Goal: Transaction & Acquisition: Obtain resource

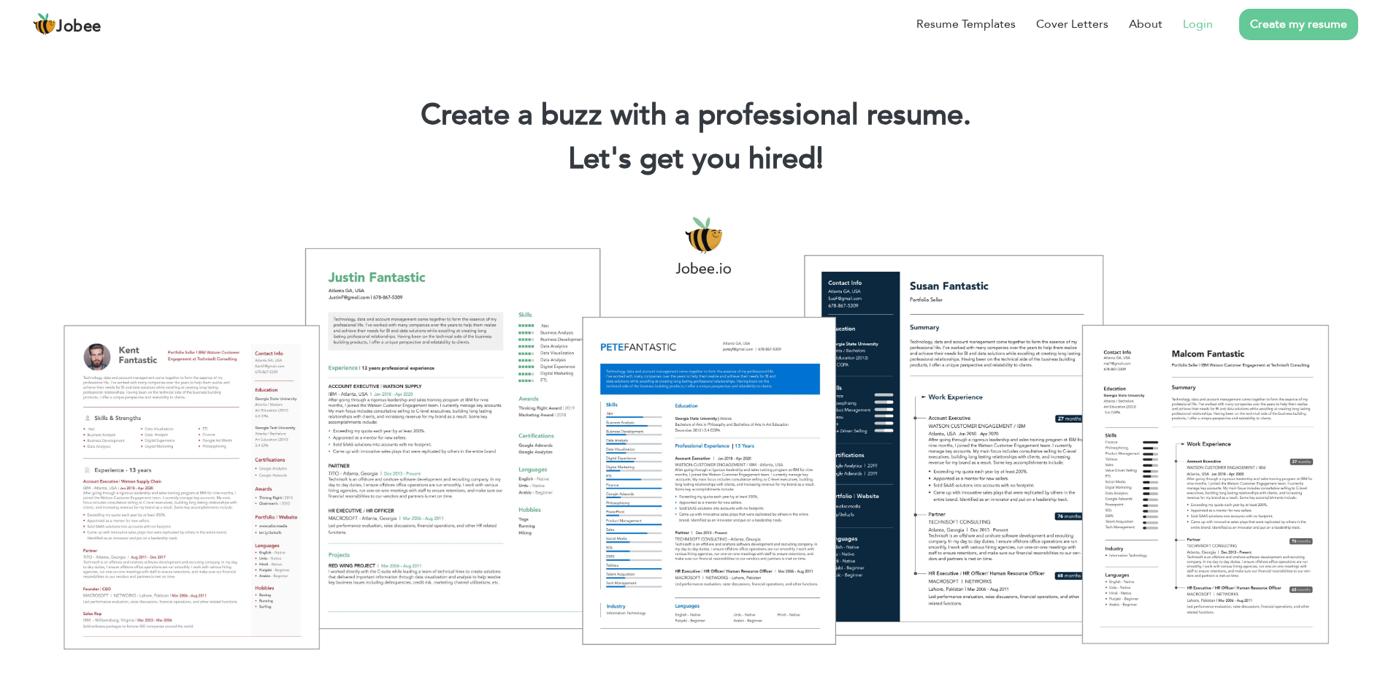
click at [1209, 16] on link "Login" at bounding box center [1198, 24] width 30 height 18
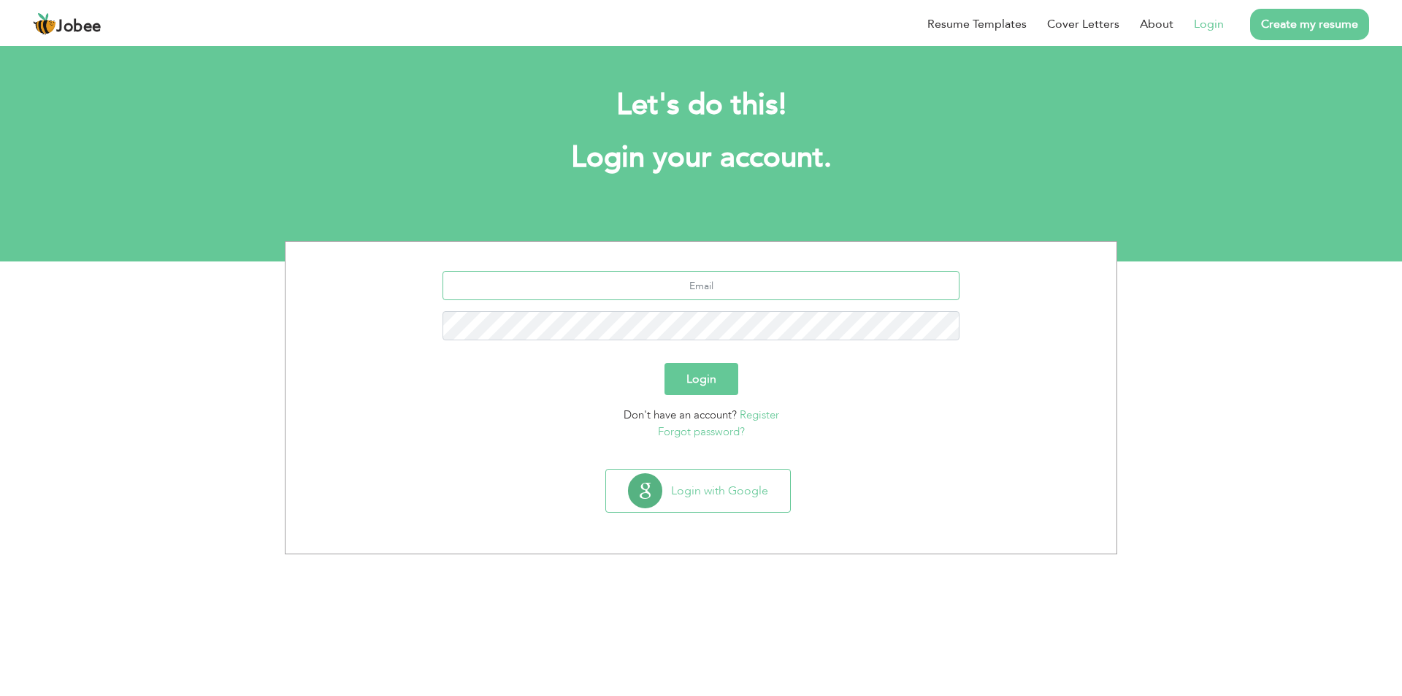
click at [741, 286] on input "text" at bounding box center [702, 285] width 518 height 29
type input "[EMAIL_ADDRESS][DOMAIN_NAME]"
click at [665, 363] on button "Login" at bounding box center [702, 379] width 74 height 32
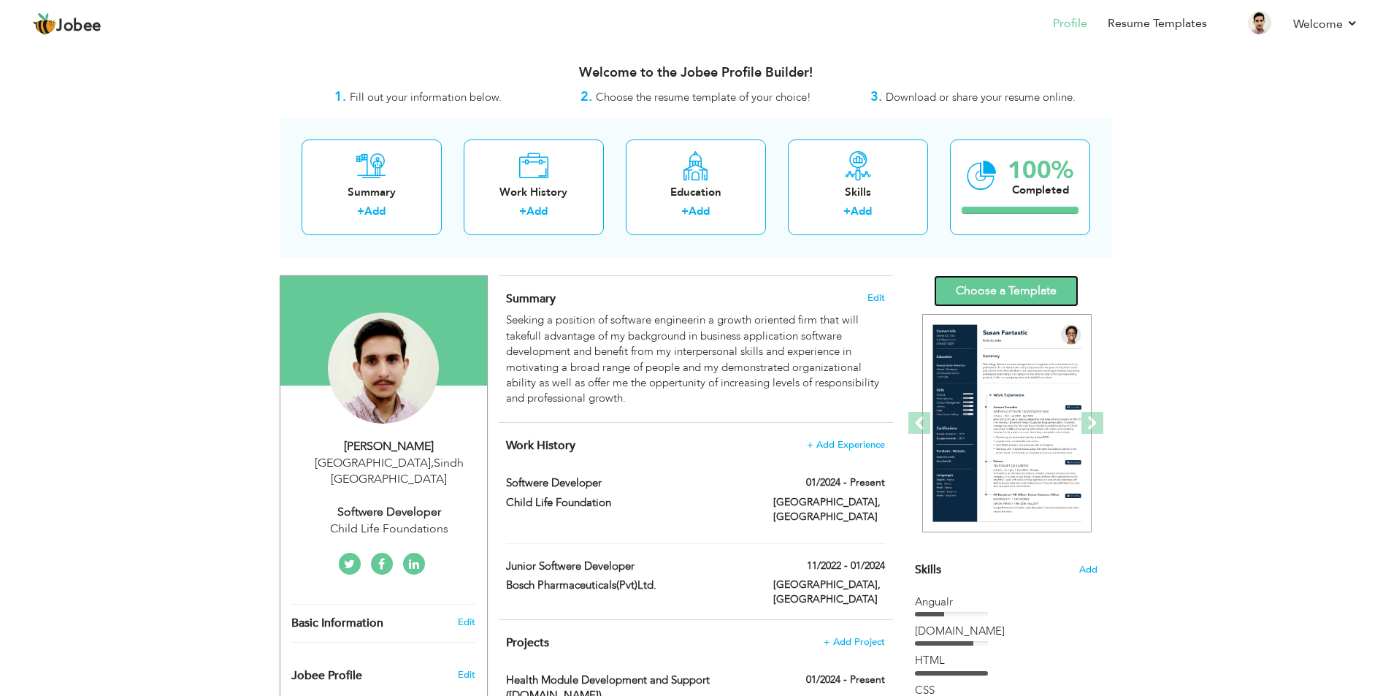
click at [1029, 293] on link "Choose a Template" at bounding box center [1006, 290] width 145 height 31
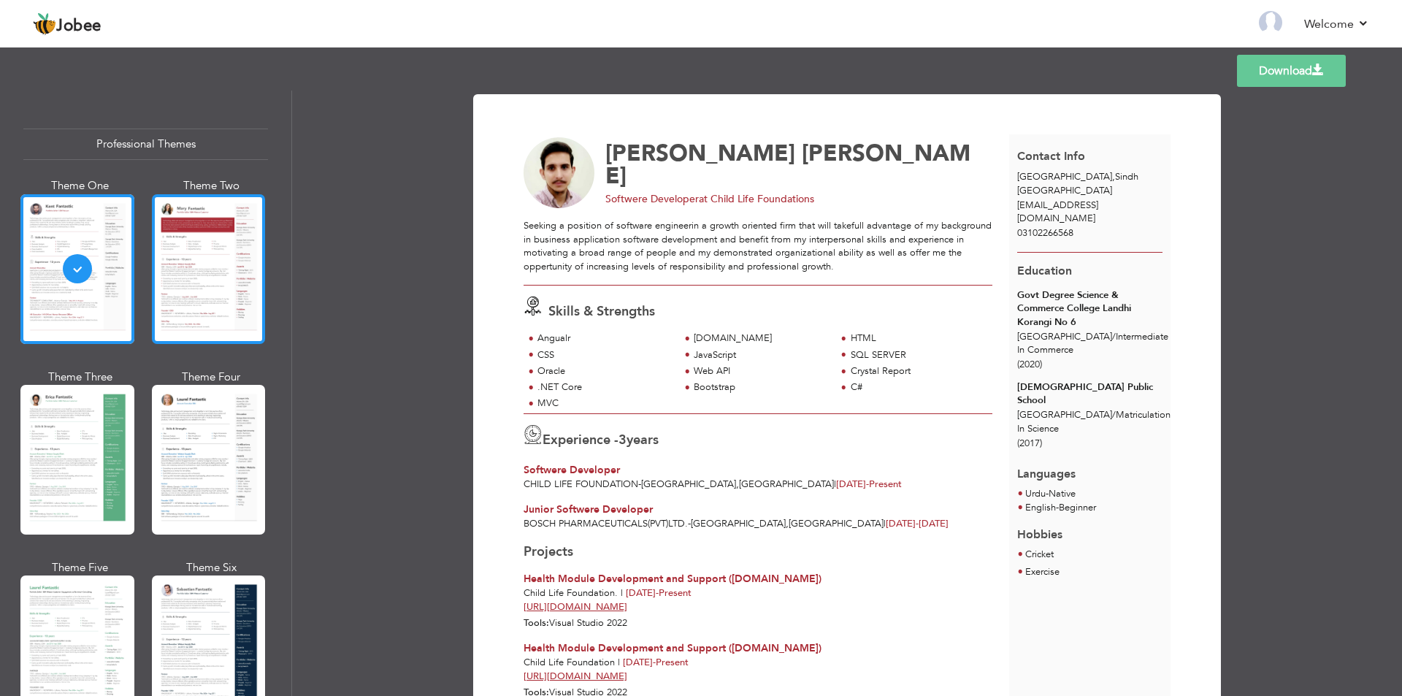
click at [212, 260] on div at bounding box center [209, 269] width 114 height 150
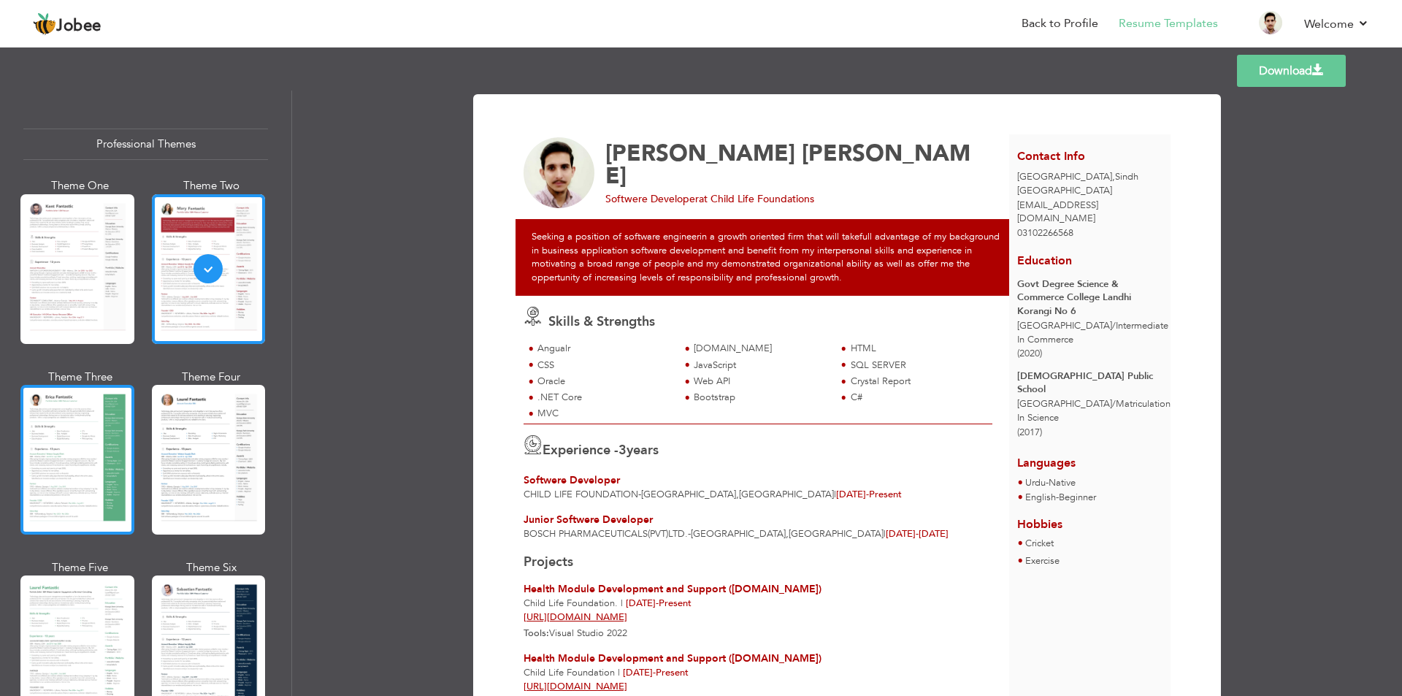
click at [54, 407] on div at bounding box center [77, 460] width 114 height 150
click at [54, 407] on div "Professional Themes Theme One Theme Two Theme Three Theme Four" at bounding box center [701, 393] width 1402 height 605
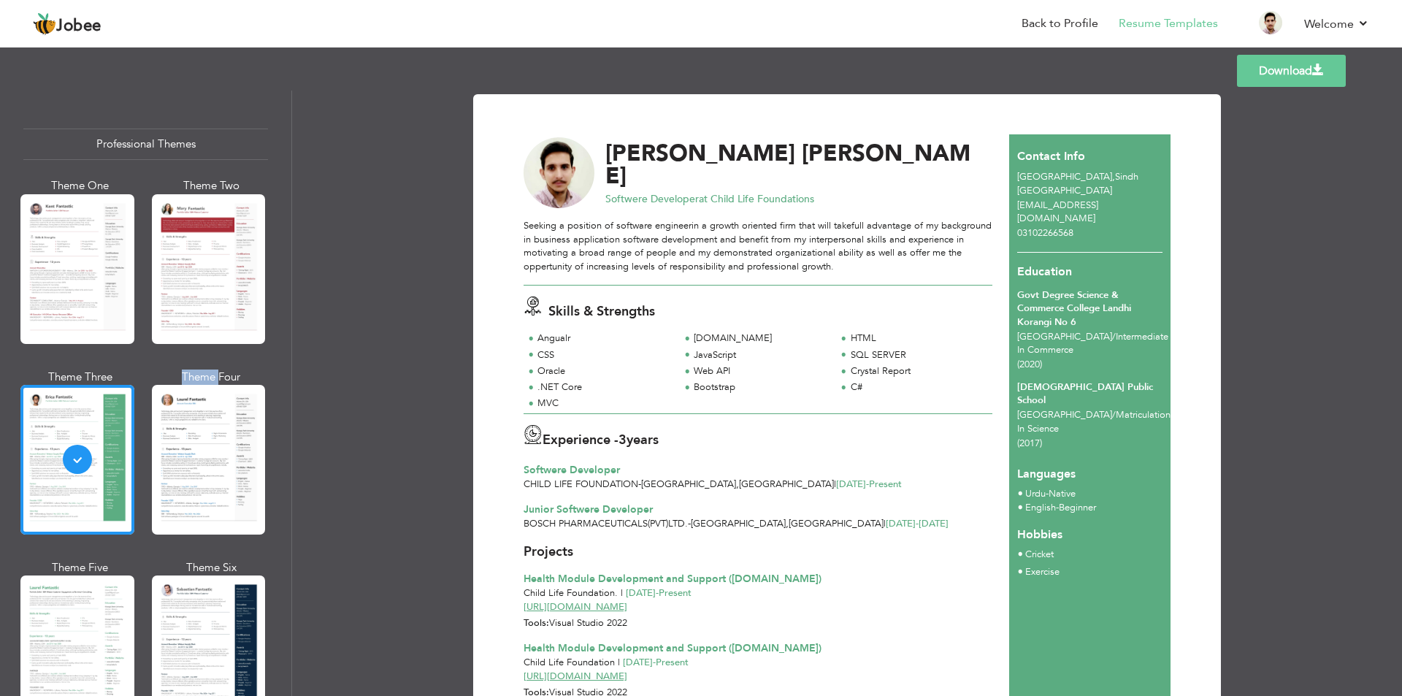
click at [196, 446] on div at bounding box center [209, 460] width 114 height 150
click at [196, 446] on div "Professional Themes Theme One Theme Two Theme Three Theme Four" at bounding box center [701, 393] width 1402 height 605
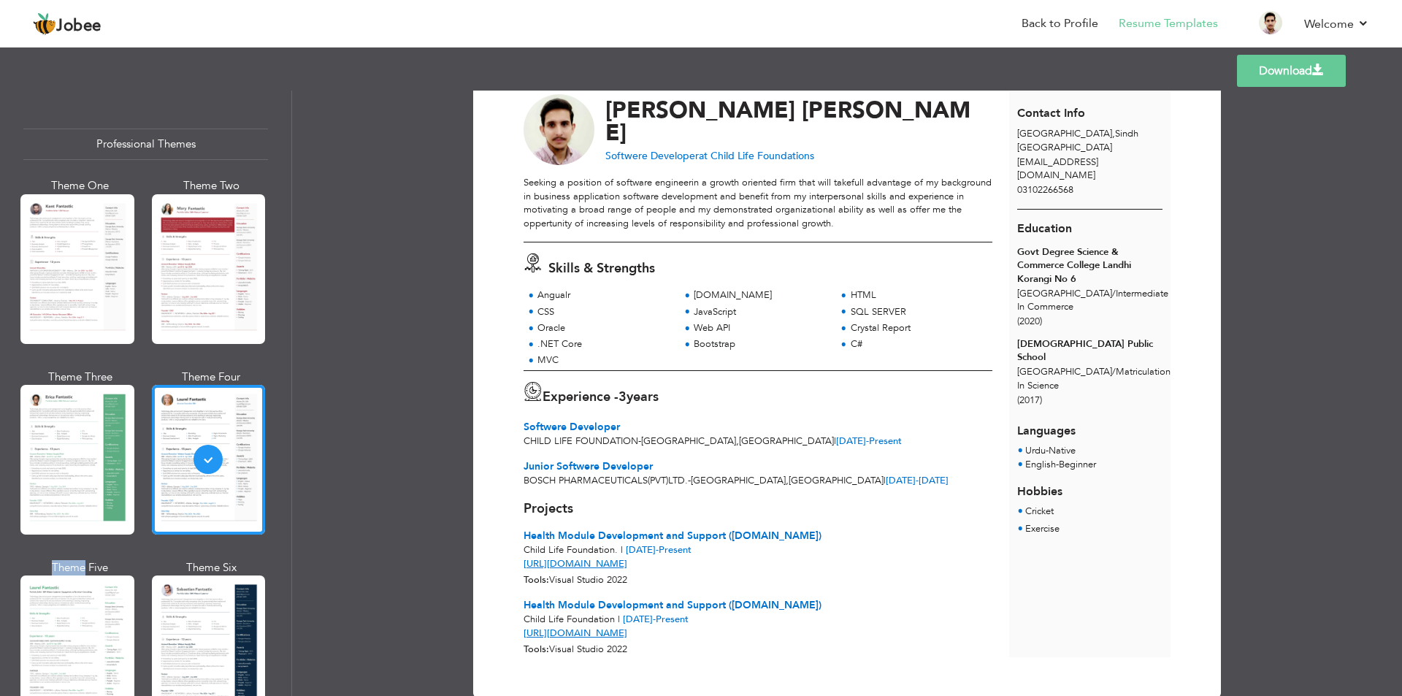
scroll to position [75, 0]
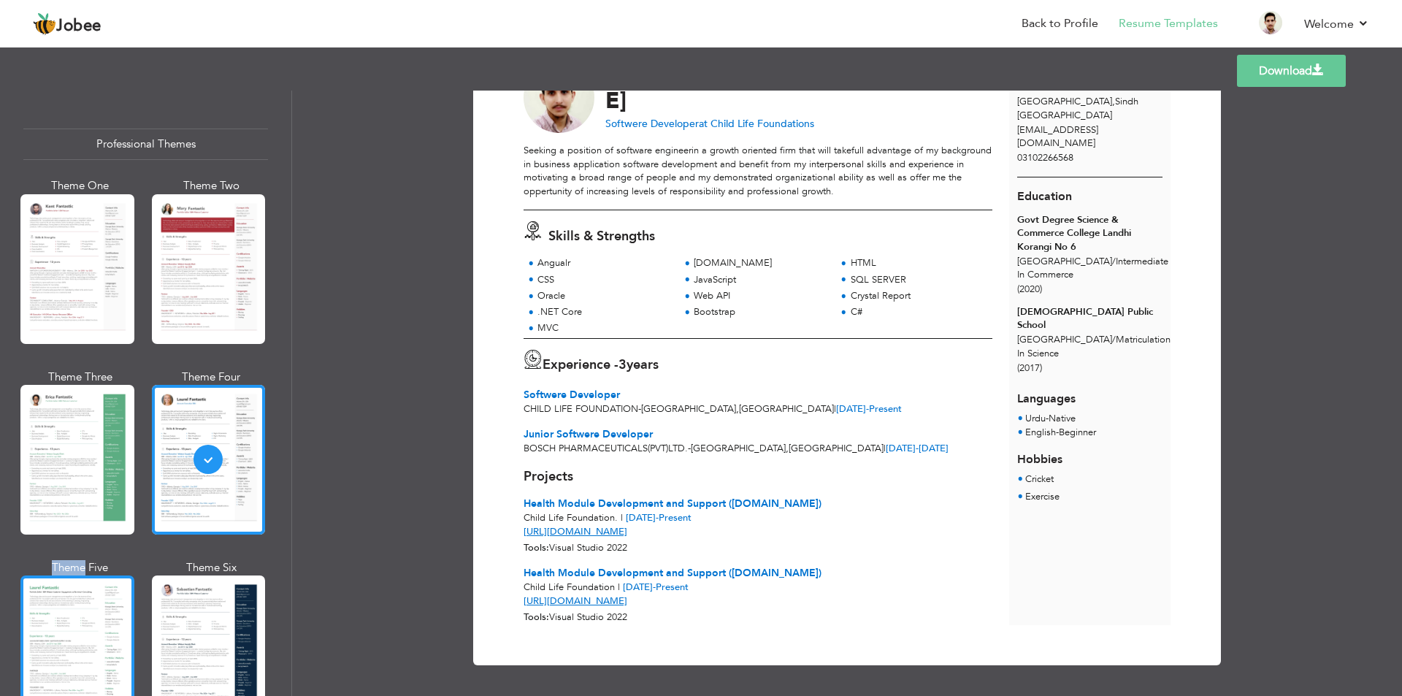
click at [123, 635] on div at bounding box center [77, 650] width 114 height 150
click at [123, 635] on div "Professional Themes Theme One Theme Two Theme Three Theme Four" at bounding box center [701, 393] width 1402 height 605
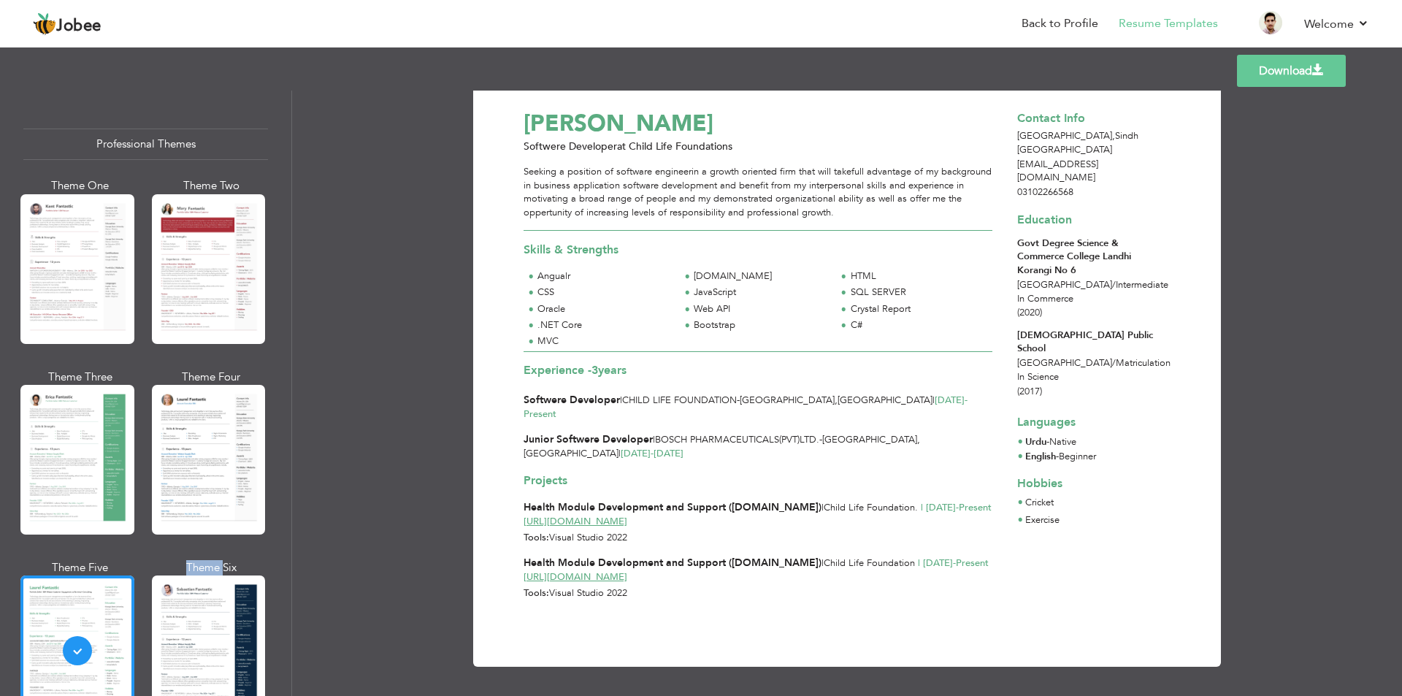
scroll to position [31, 0]
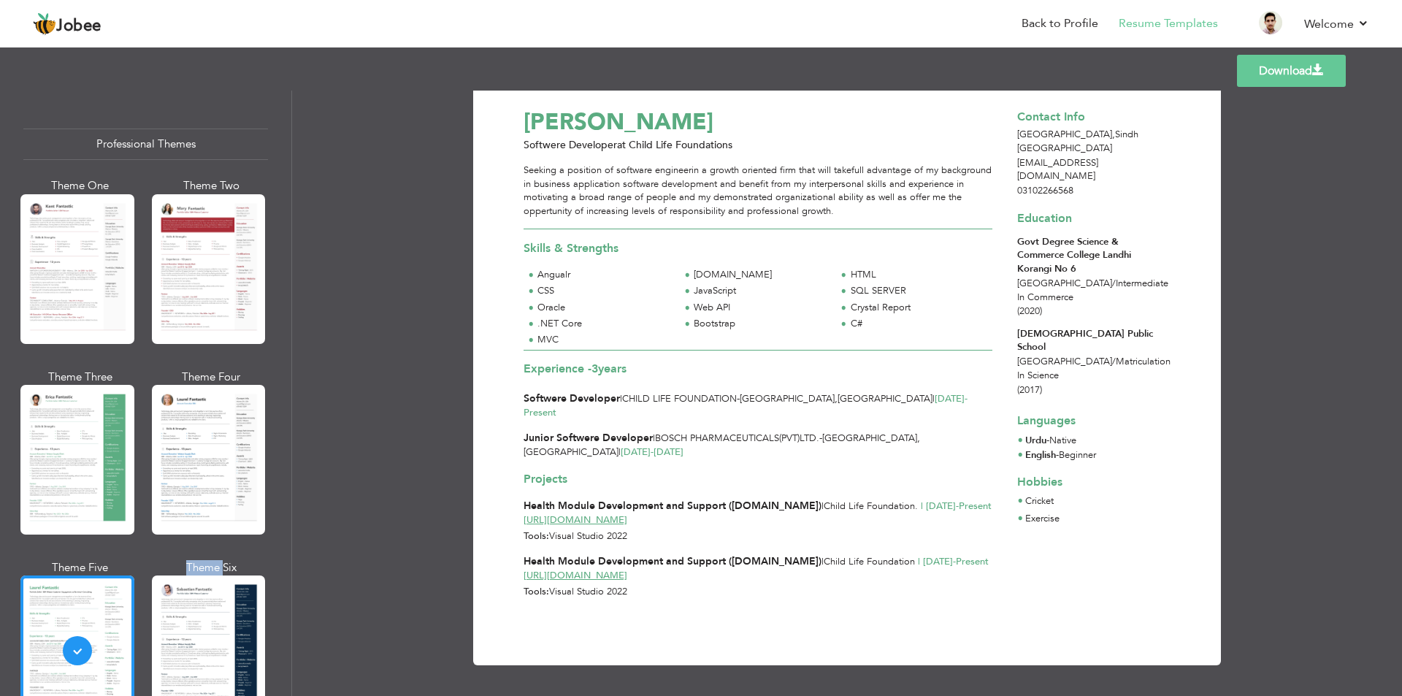
click at [185, 618] on div at bounding box center [209, 650] width 114 height 150
click at [185, 618] on div "Professional Themes Theme One Theme Two Theme Three Theme Four" at bounding box center [701, 393] width 1402 height 605
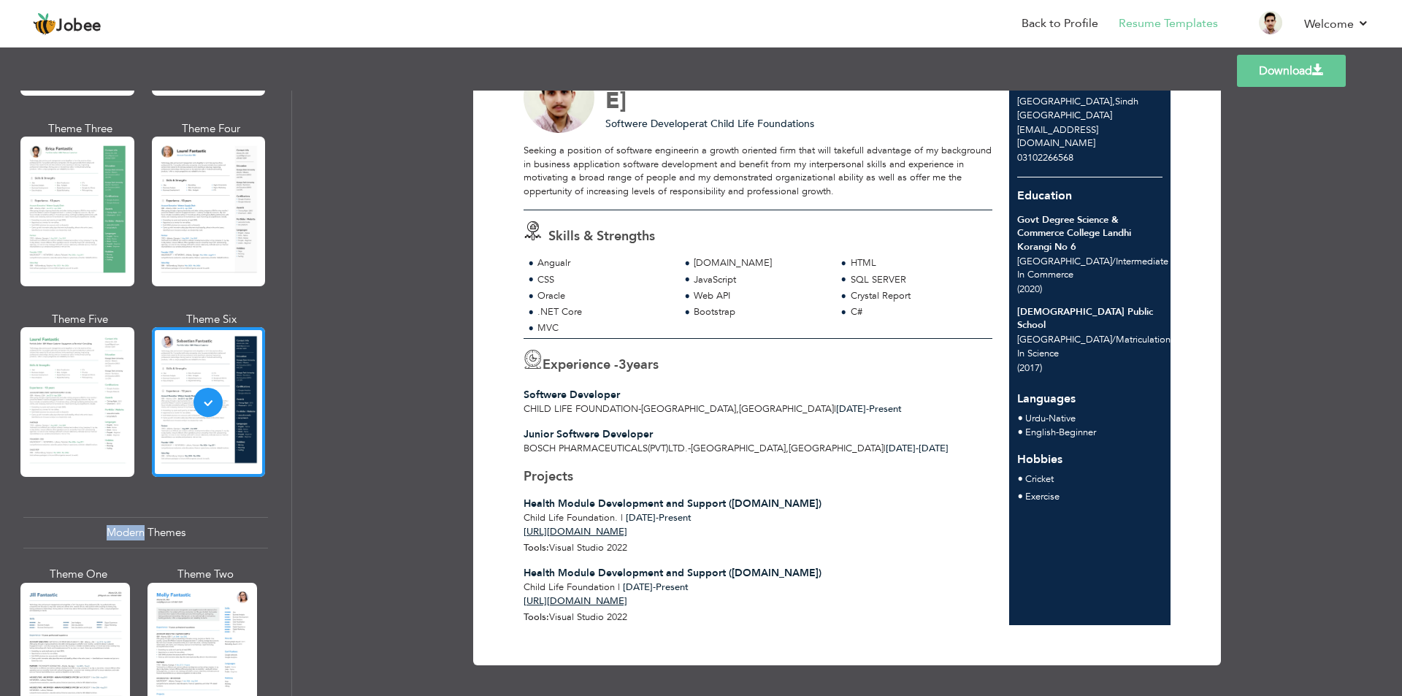
scroll to position [511, 0]
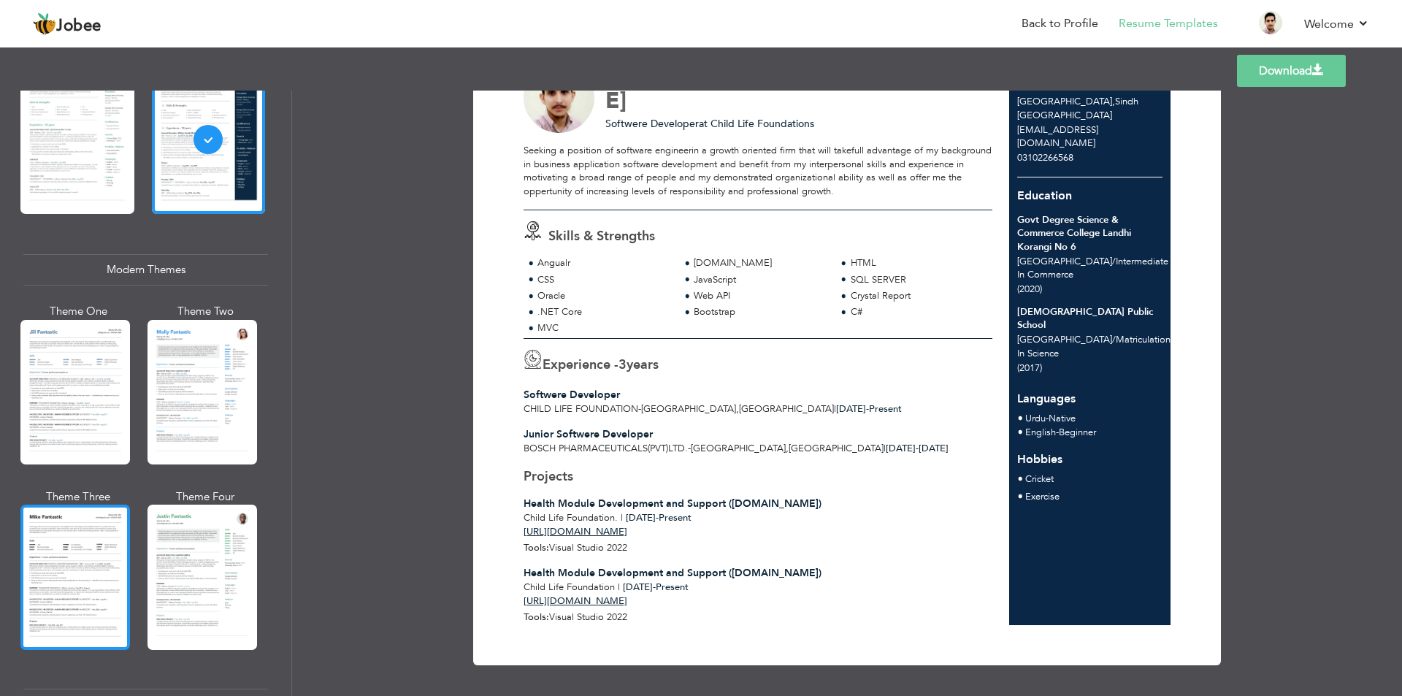
click at [91, 575] on div at bounding box center [75, 577] width 110 height 145
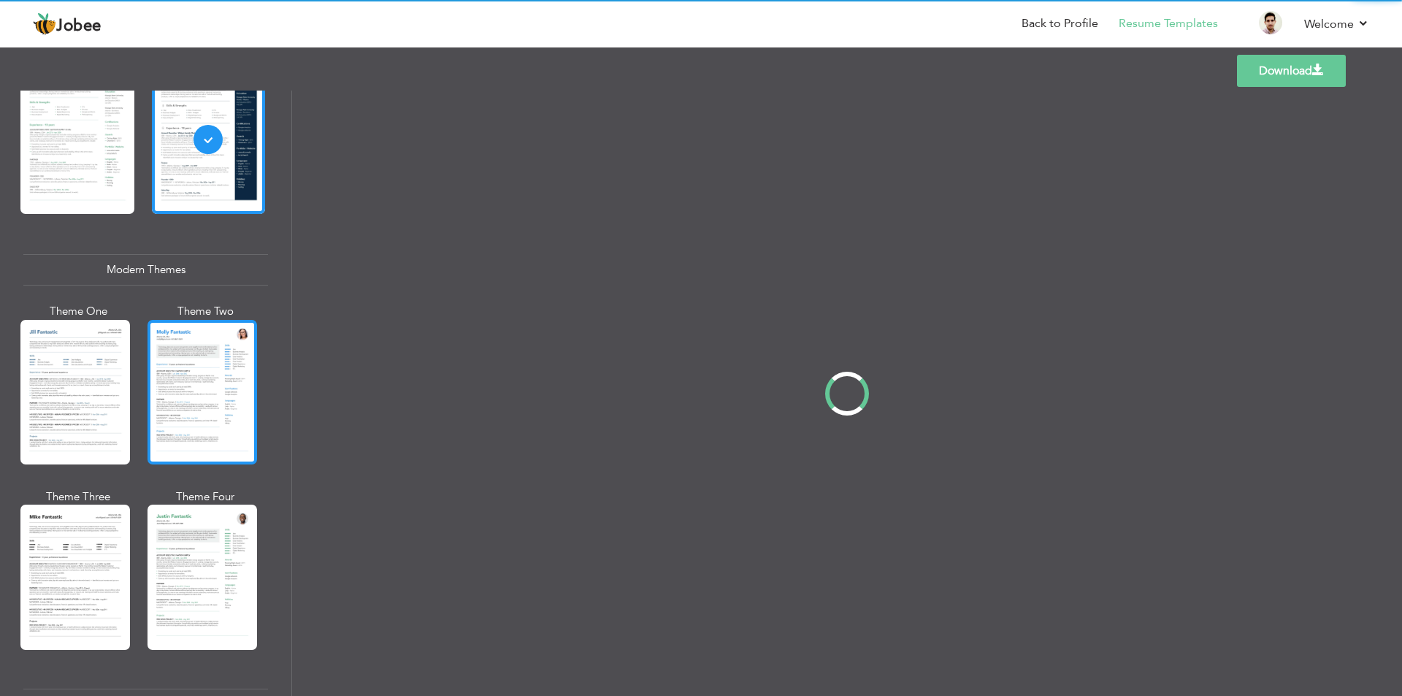
scroll to position [0, 0]
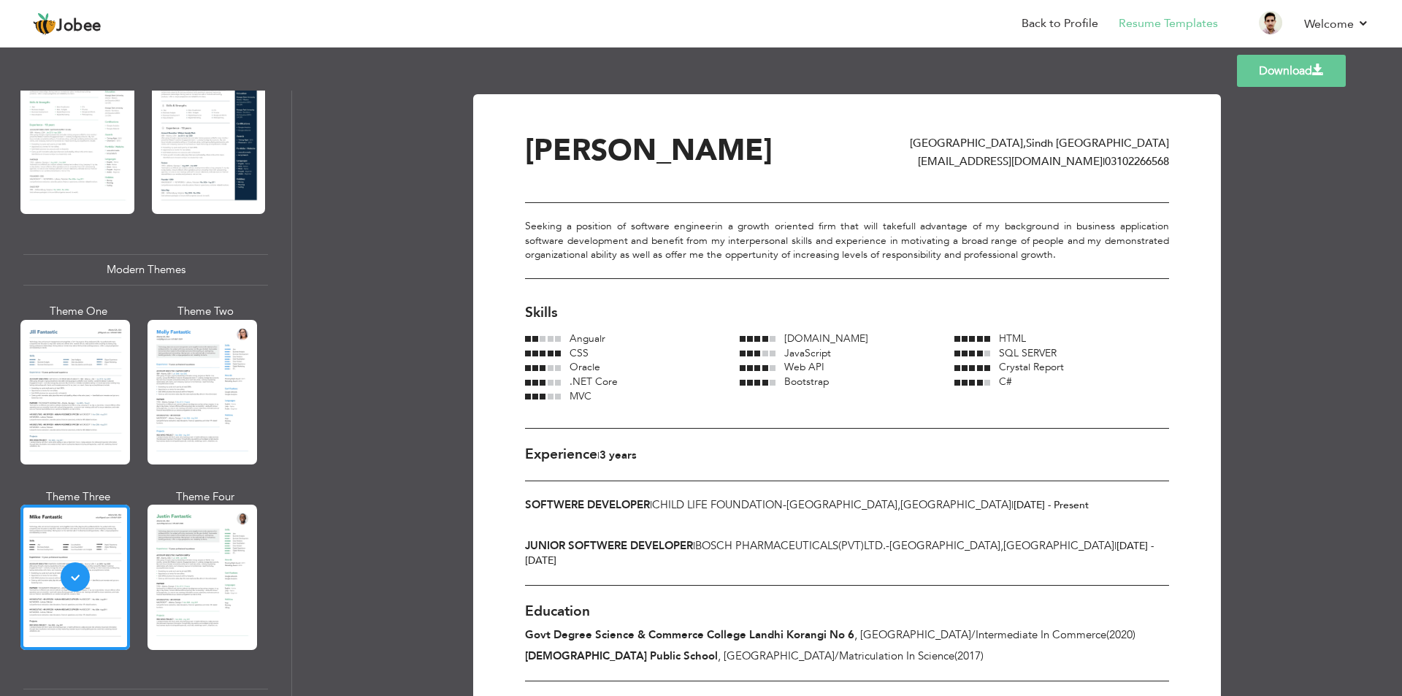
click at [173, 264] on div "Modern Themes" at bounding box center [145, 269] width 245 height 31
click at [58, 353] on div at bounding box center [75, 392] width 110 height 145
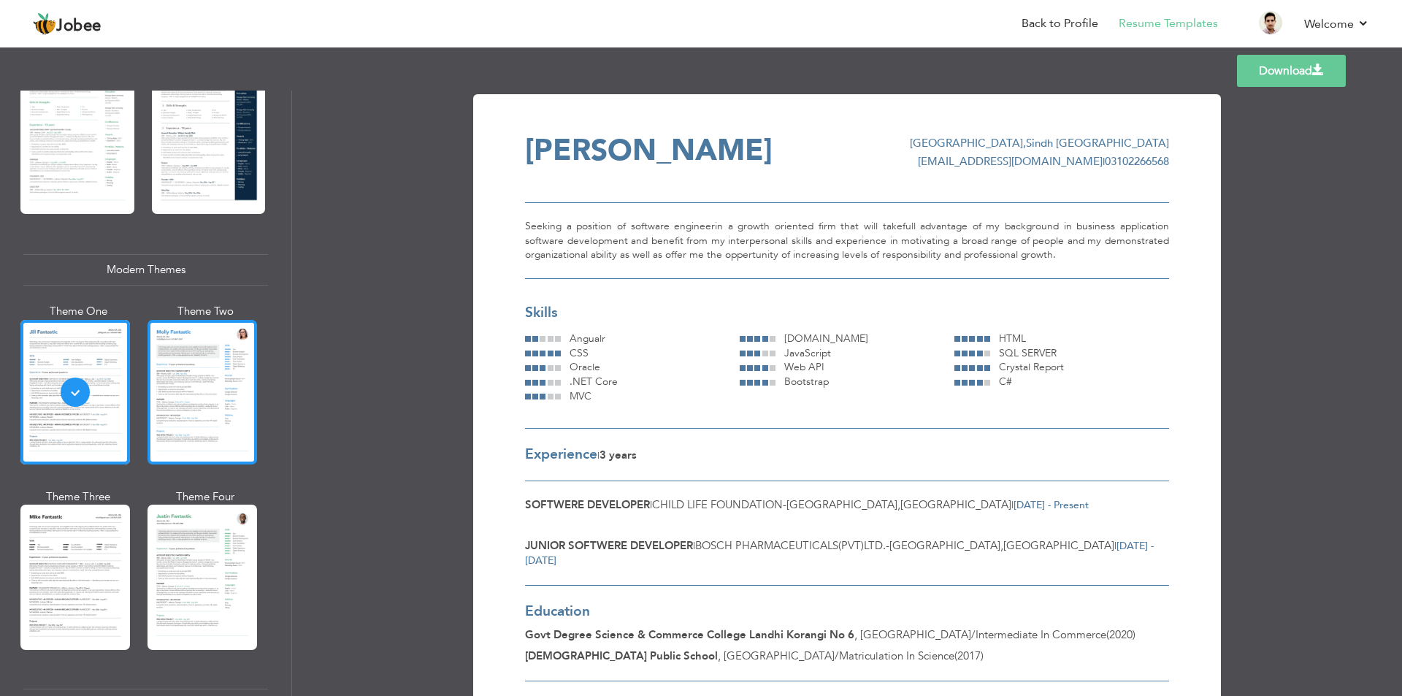
click at [223, 380] on div at bounding box center [203, 392] width 110 height 145
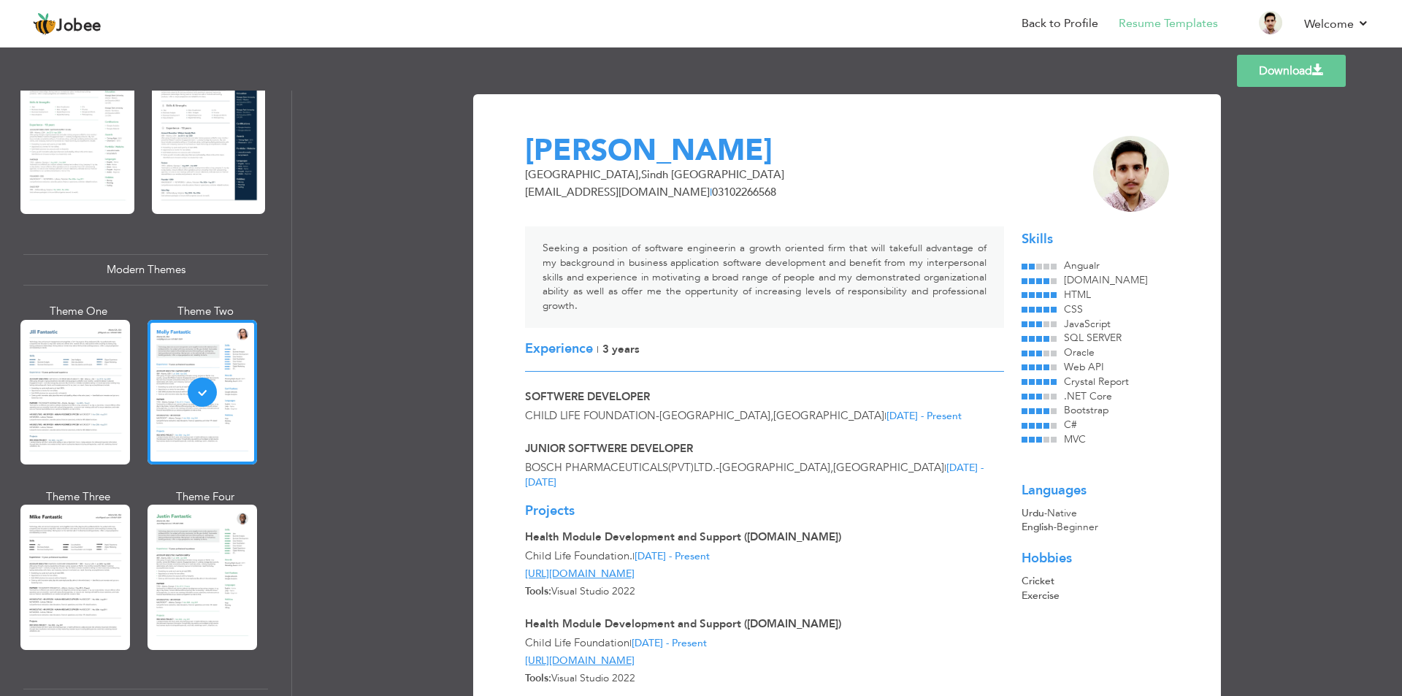
click at [66, 556] on div at bounding box center [75, 577] width 110 height 145
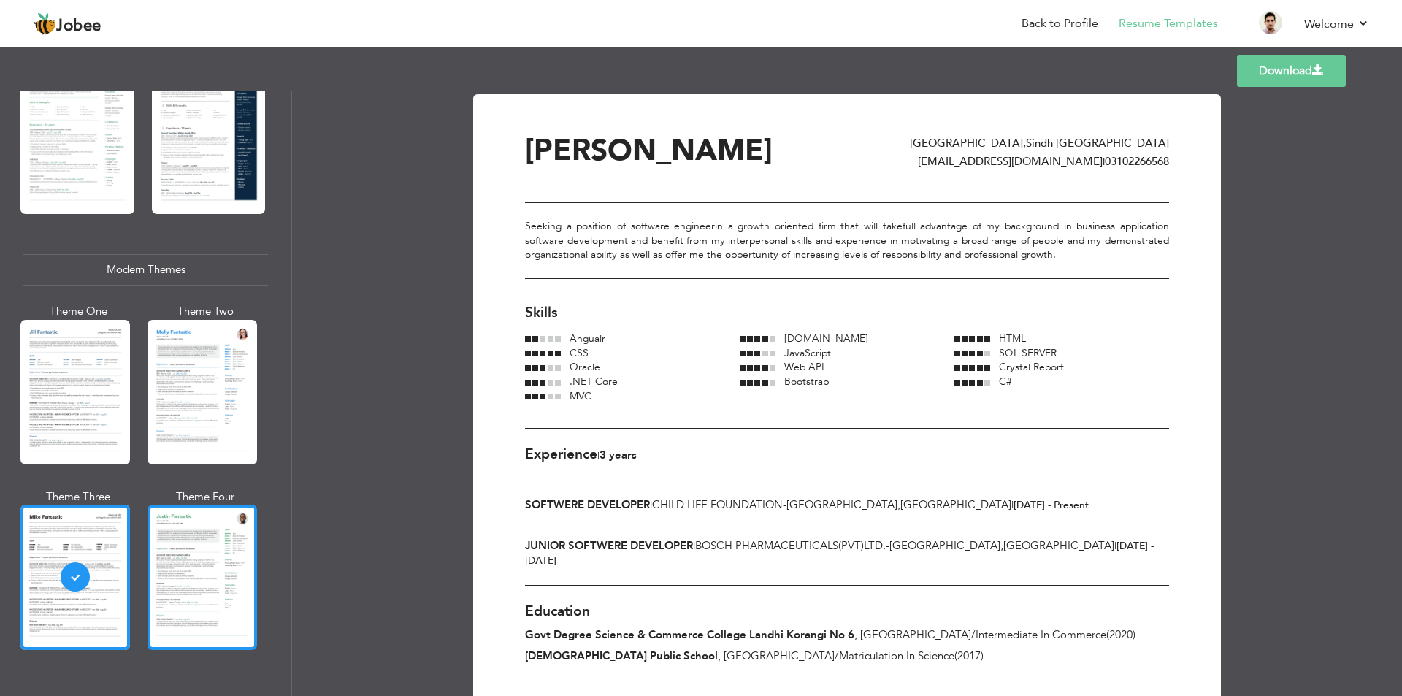
click at [196, 588] on div at bounding box center [203, 577] width 110 height 145
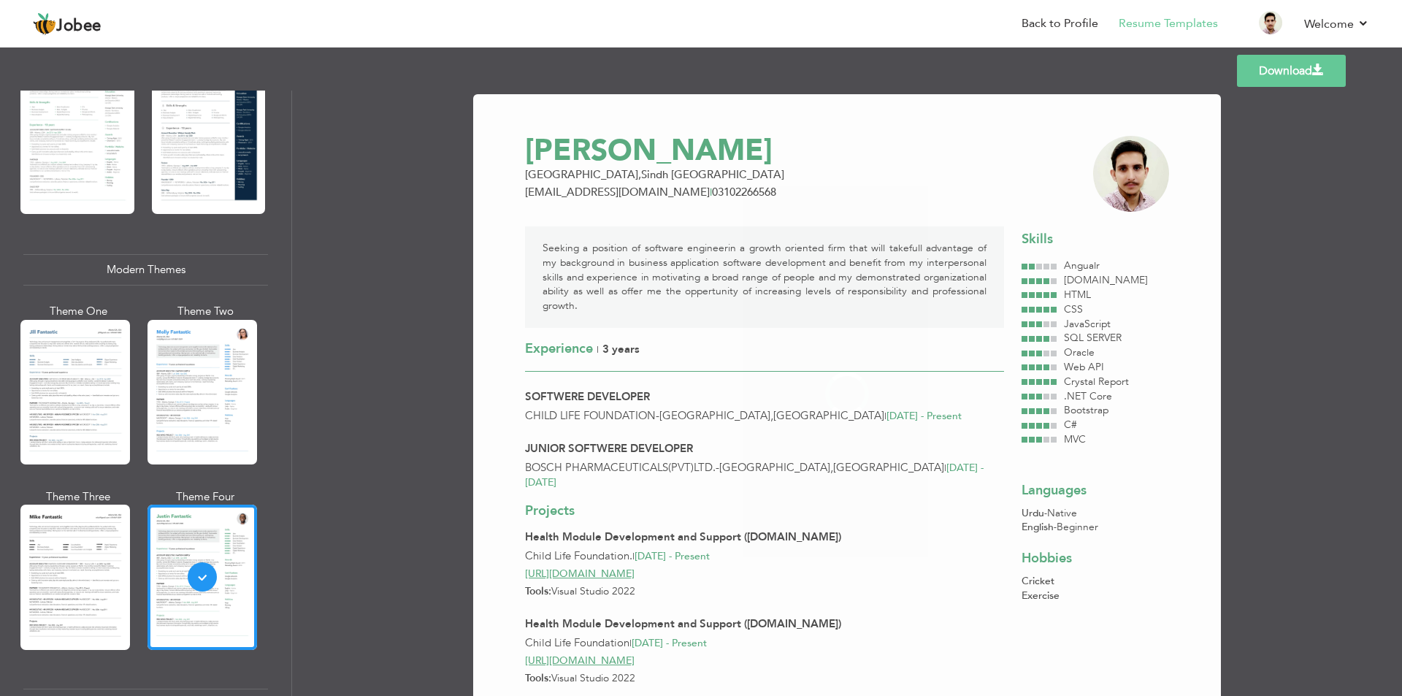
click at [165, 267] on div "Modern Themes" at bounding box center [145, 269] width 245 height 31
drag, startPoint x: 284, startPoint y: 236, endPoint x: 300, endPoint y: 356, distance: 121.6
click at [300, 356] on div "Professional Themes Theme One Theme Two Theme Three Theme Four" at bounding box center [701, 393] width 1402 height 605
click at [269, 218] on div "Professional Themes Theme One Theme Two Theme Three Theme Six" at bounding box center [145, 393] width 291 height 605
click at [274, 218] on div "Professional Themes Theme One Theme Two Theme Three Theme Six" at bounding box center [145, 393] width 291 height 605
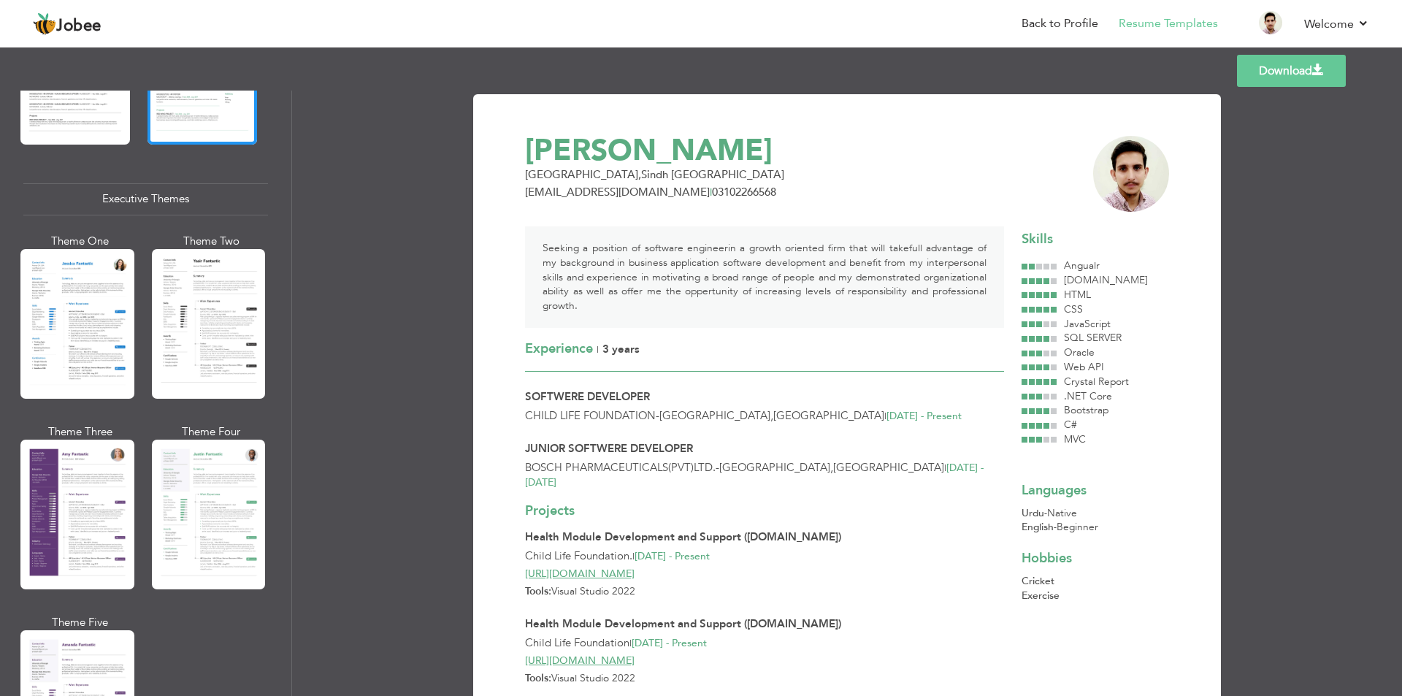
scroll to position [1017, 0]
click at [65, 328] on div at bounding box center [77, 323] width 114 height 150
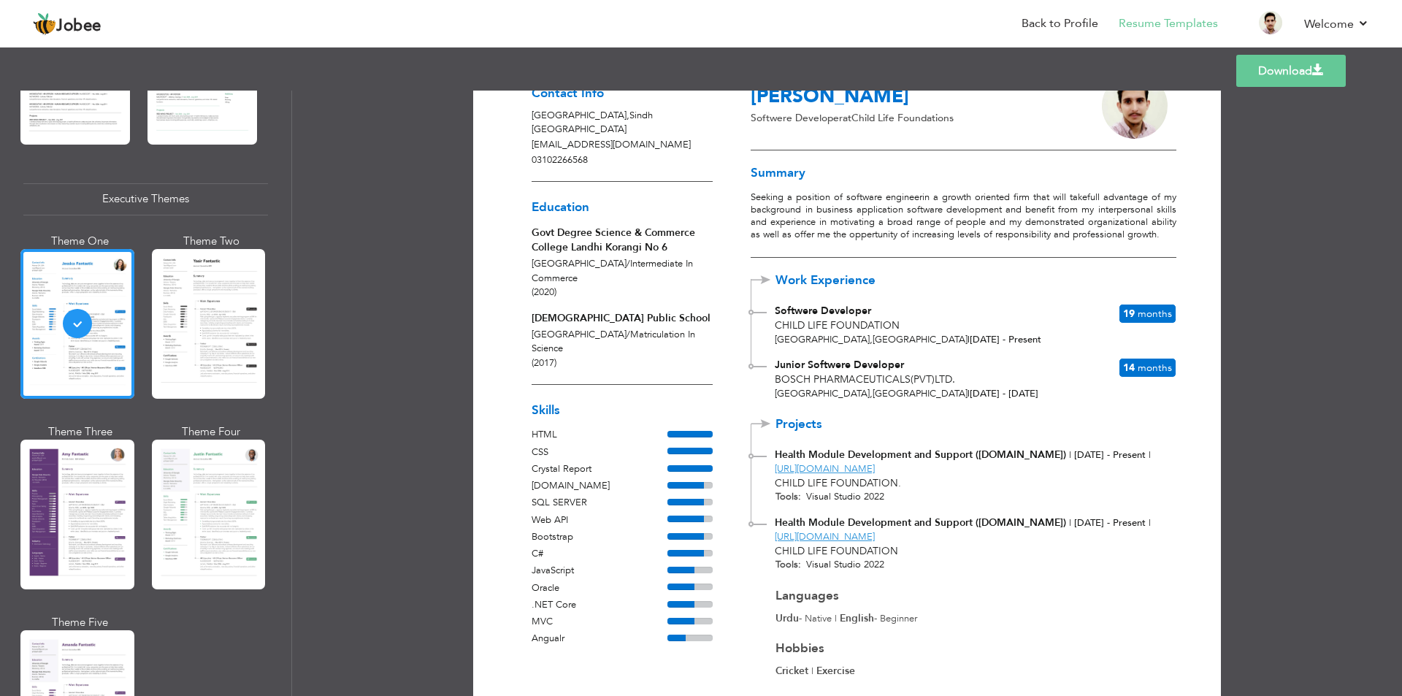
scroll to position [0, 0]
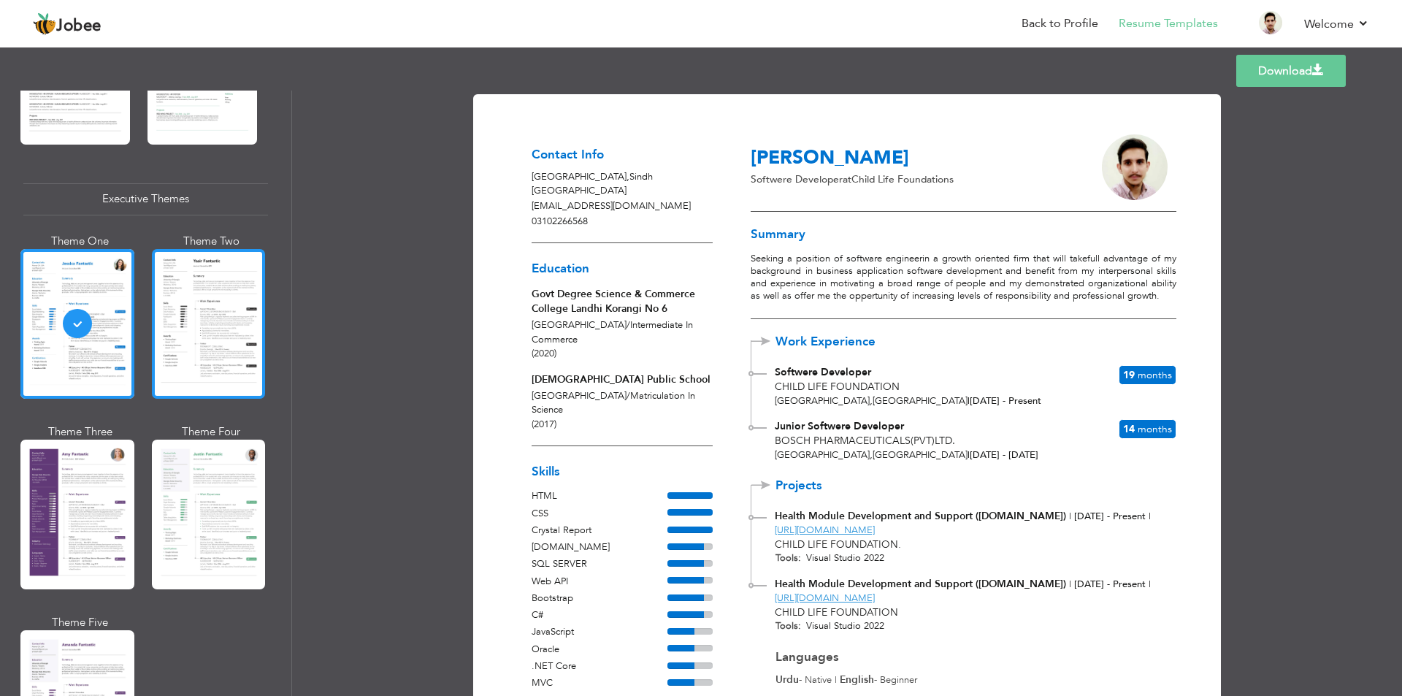
drag, startPoint x: 201, startPoint y: 299, endPoint x: 165, endPoint y: 320, distance: 41.6
click at [165, 320] on div at bounding box center [209, 324] width 114 height 150
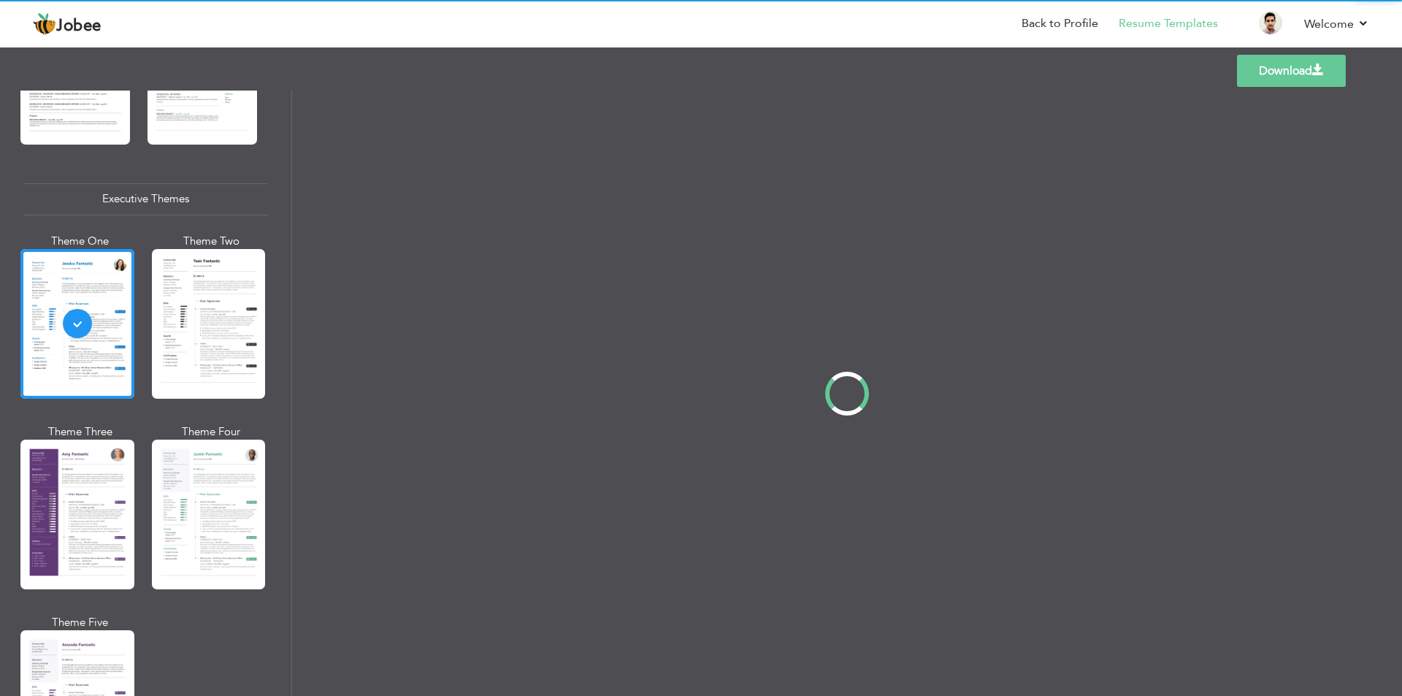
scroll to position [1017, 0]
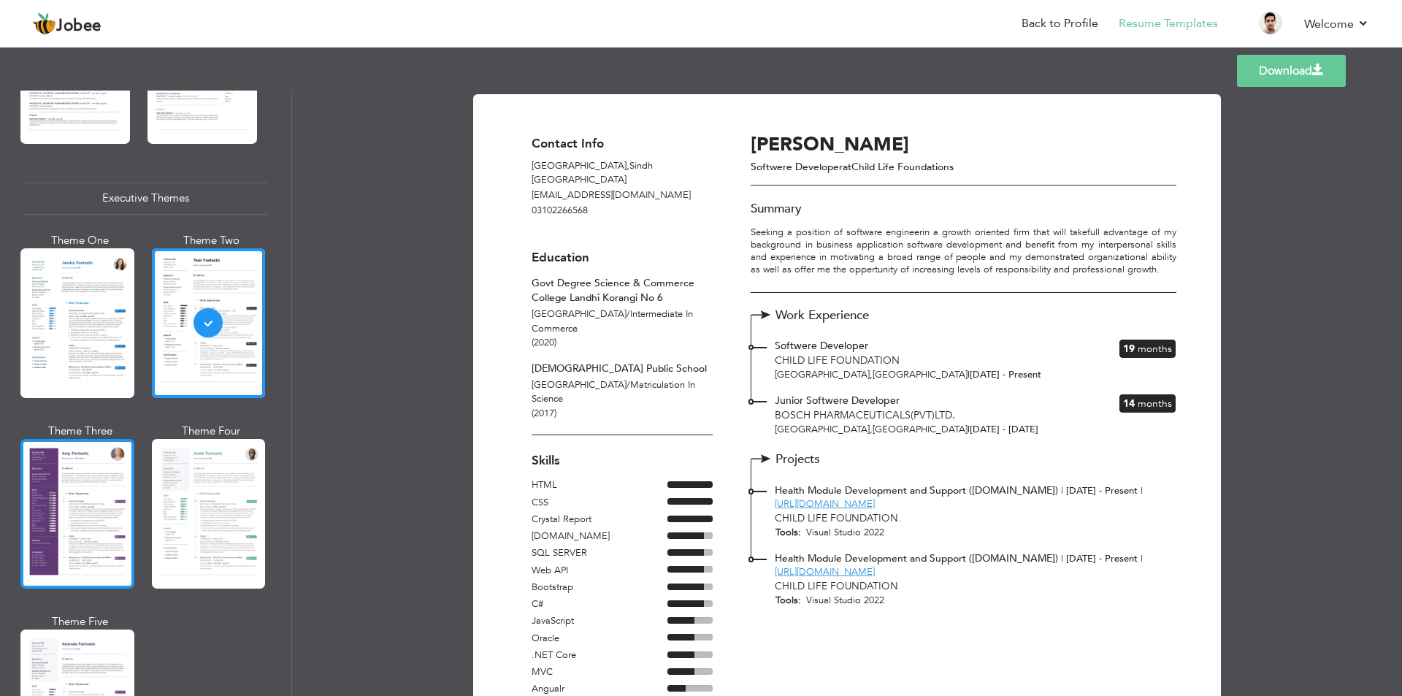
click at [83, 500] on div at bounding box center [77, 514] width 114 height 150
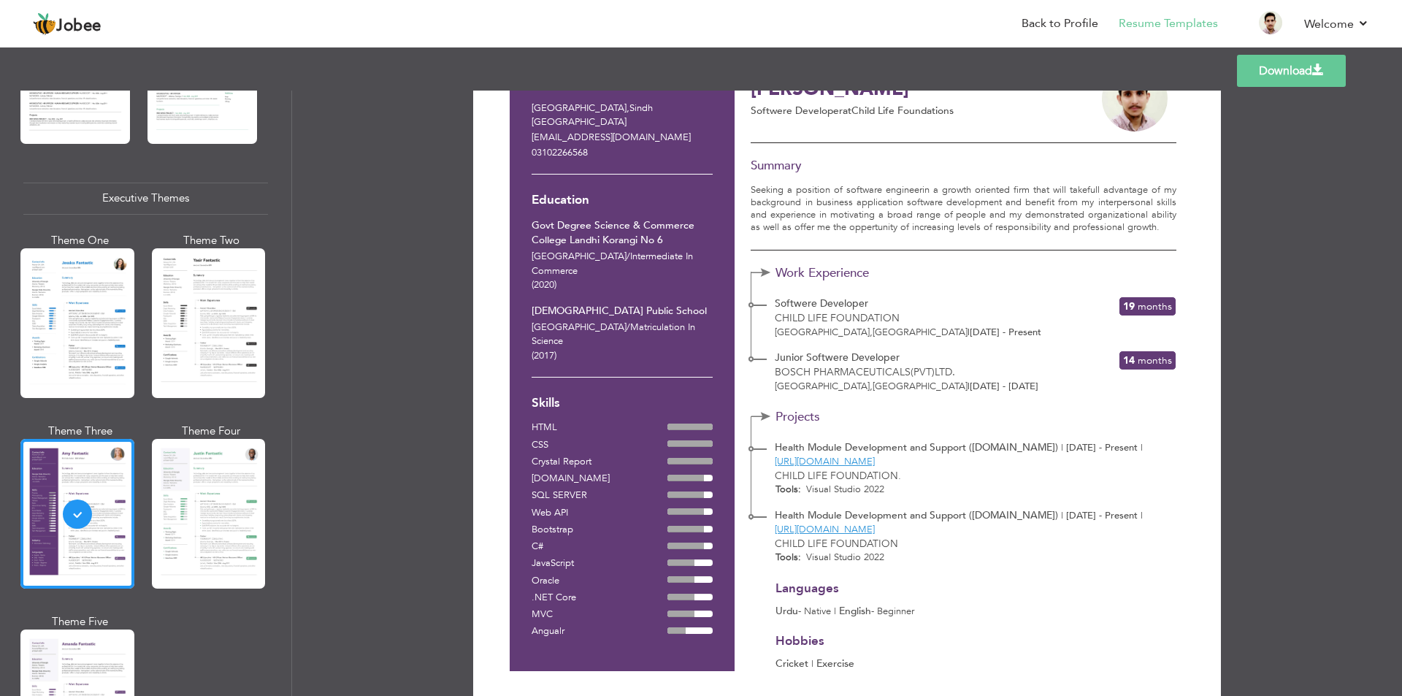
scroll to position [0, 0]
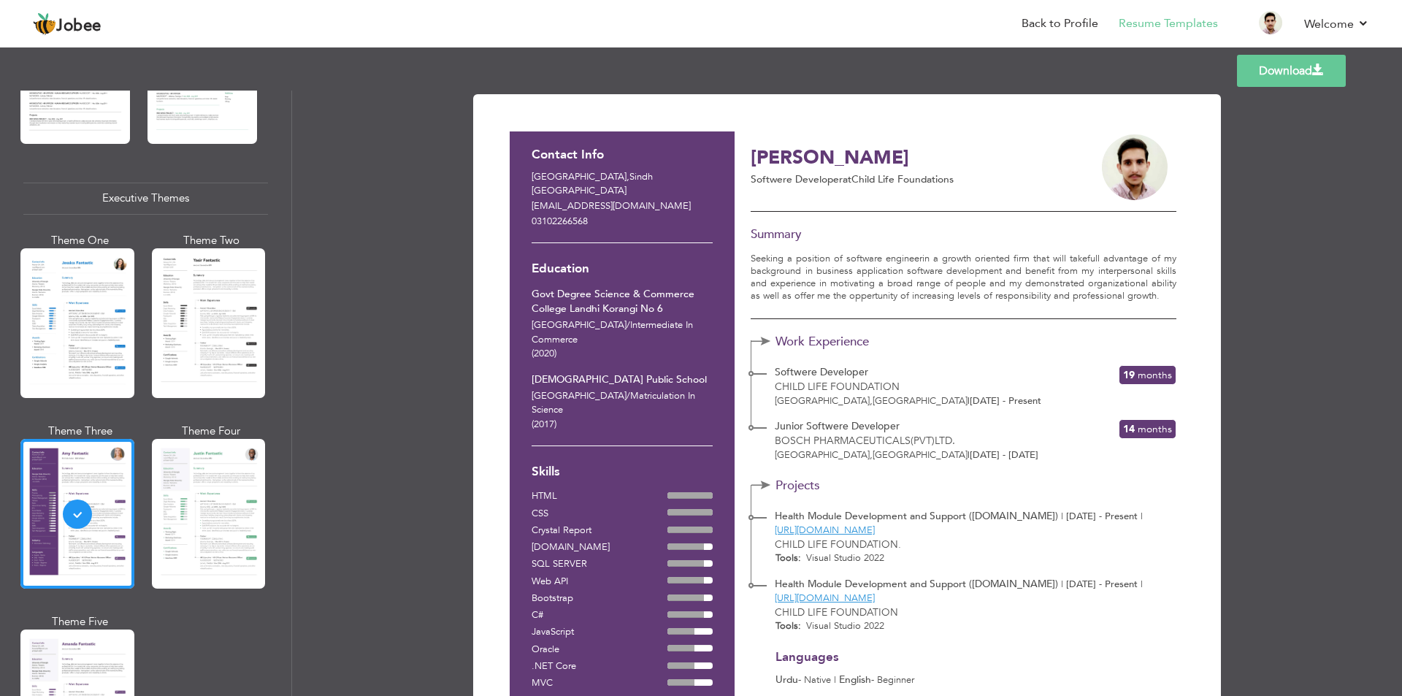
click at [1277, 67] on link "Download" at bounding box center [1291, 71] width 109 height 32
